Goal: Find specific page/section: Find specific page/section

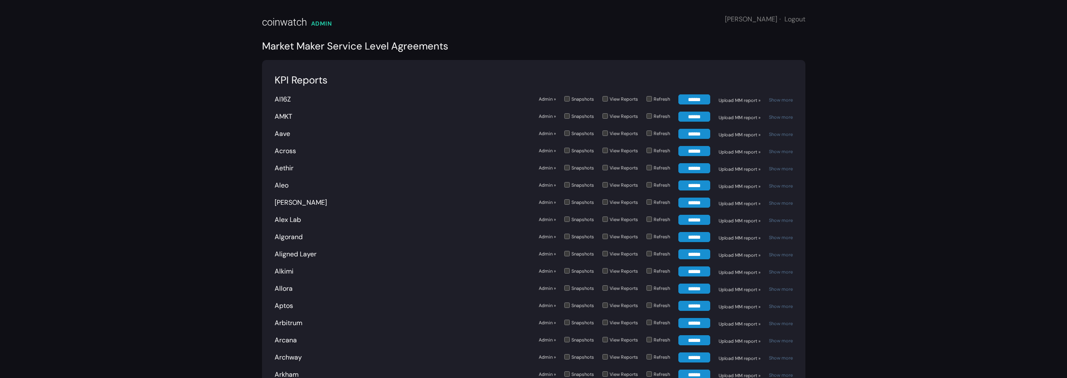
scroll to position [1474, 0]
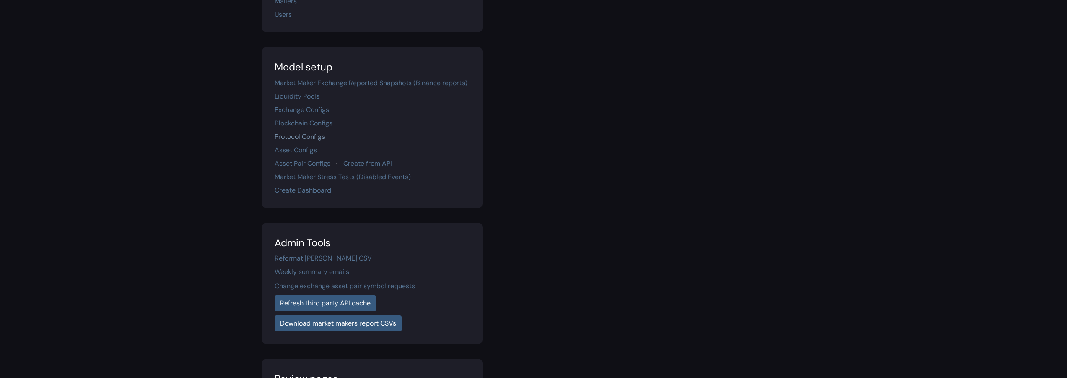
scroll to position [148, 0]
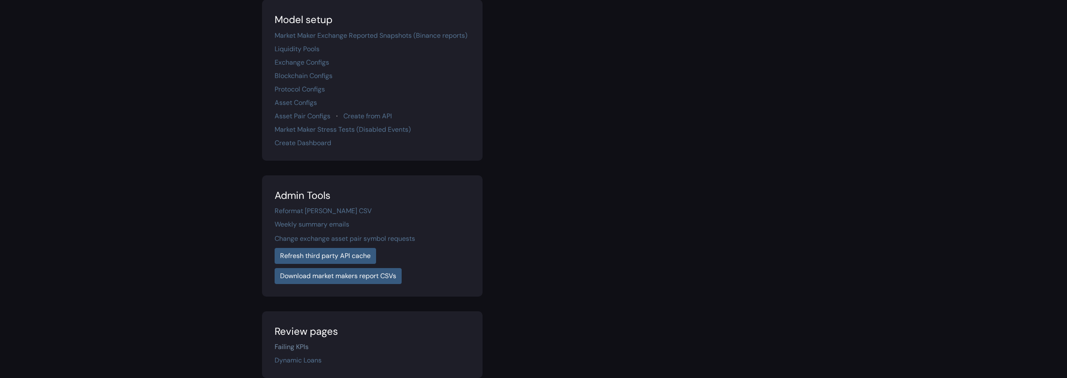
click at [305, 347] on link "Failing KPIs" at bounding box center [292, 346] width 34 height 9
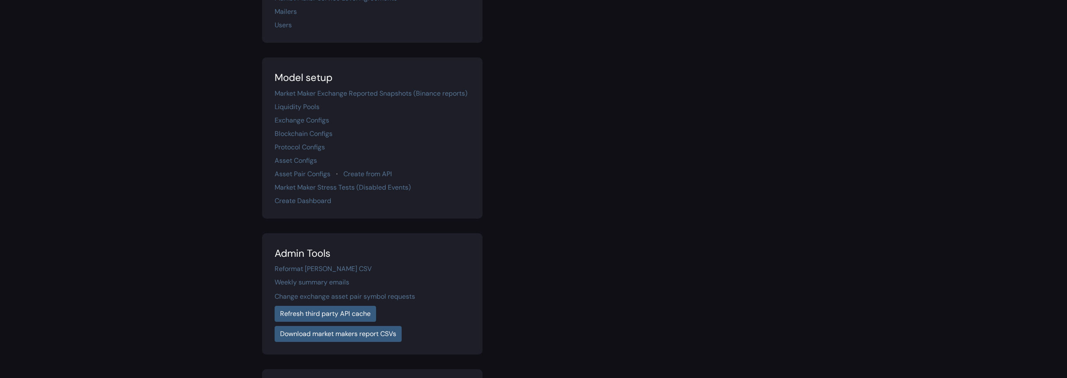
scroll to position [148, 0]
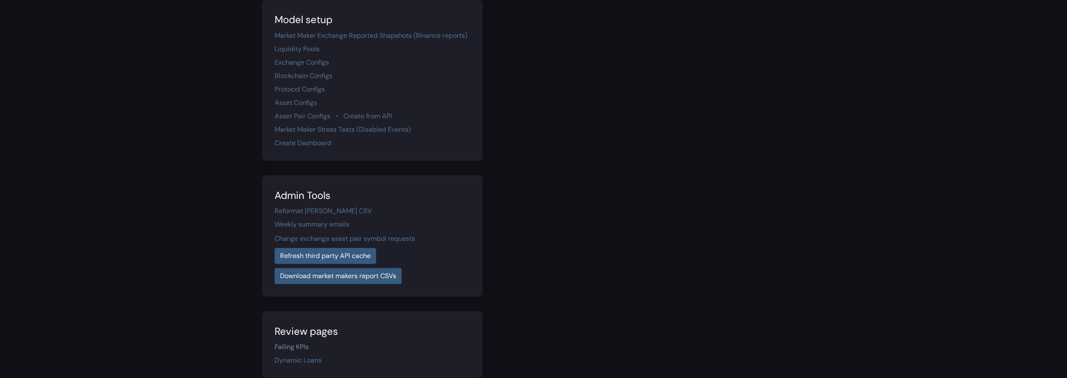
click at [297, 350] on link "Failing KPIs" at bounding box center [292, 346] width 34 height 9
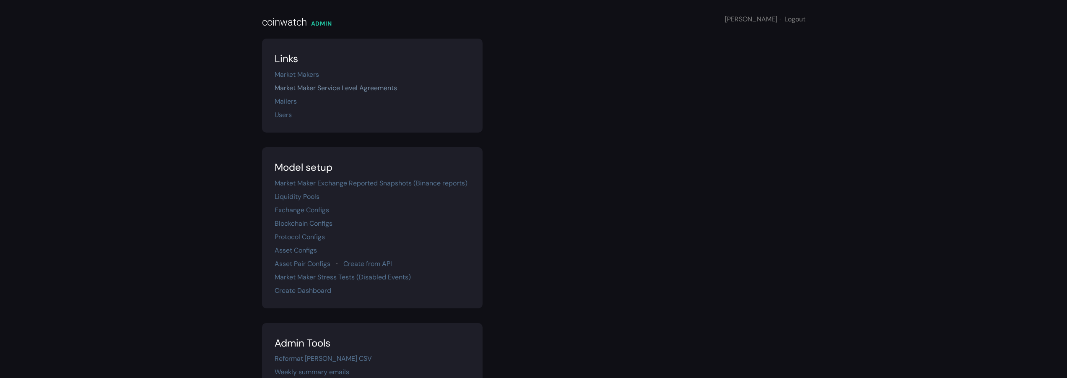
click at [347, 86] on link "Market Maker Service Level Agreements" at bounding box center [336, 87] width 122 height 9
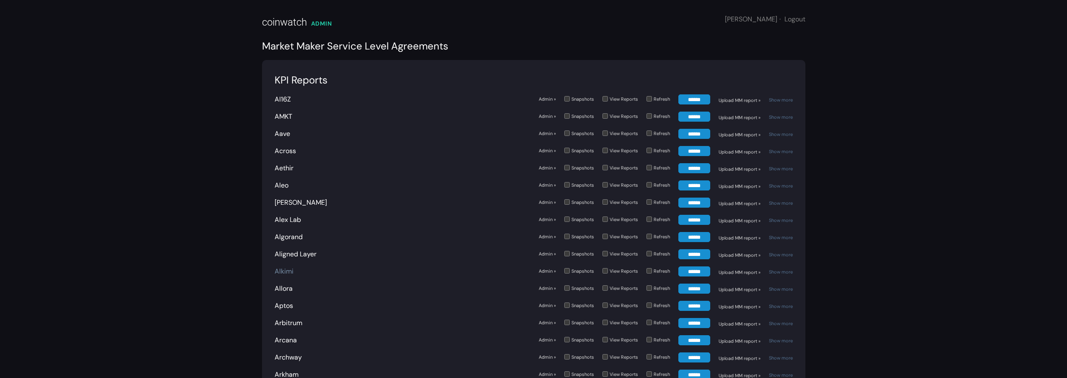
click at [291, 270] on link "Alkimi" at bounding box center [284, 271] width 19 height 9
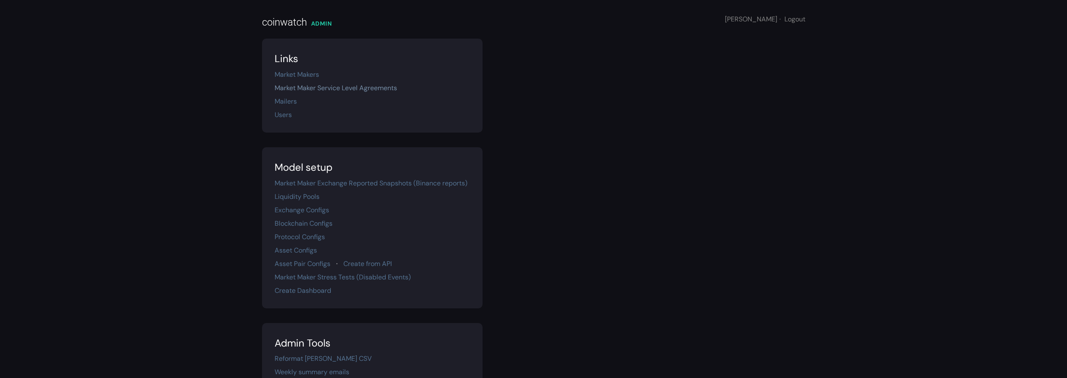
click at [328, 86] on link "Market Maker Service Level Agreements" at bounding box center [336, 87] width 122 height 9
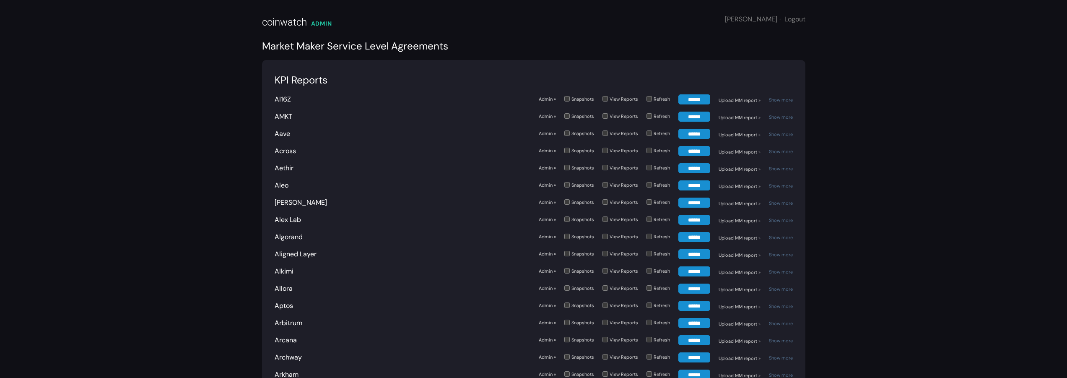
scroll to position [1904, 0]
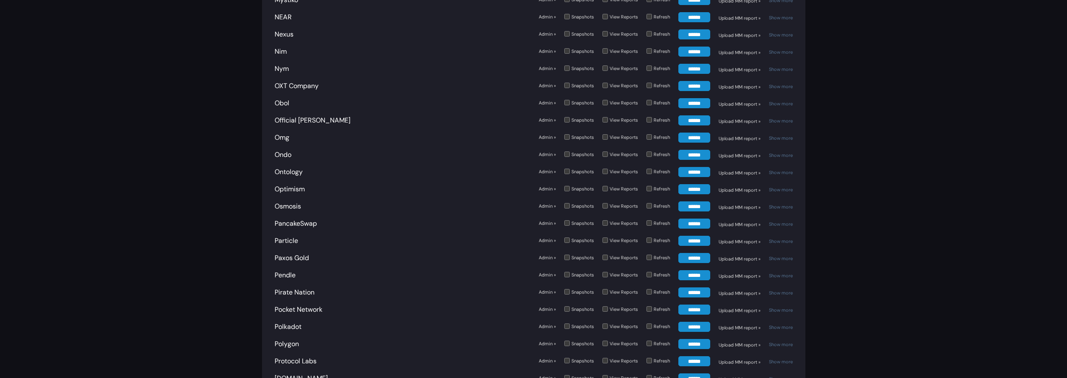
click at [299, 194] on div "Optimism Admin » Snapshots View Reports Refresh ****** Upload MM report » Show …" at bounding box center [534, 188] width 518 height 17
click at [299, 193] on div "Optimism" at bounding box center [403, 189] width 256 height 10
click at [298, 192] on link "Optimism" at bounding box center [290, 188] width 30 height 9
